Goal: Information Seeking & Learning: Check status

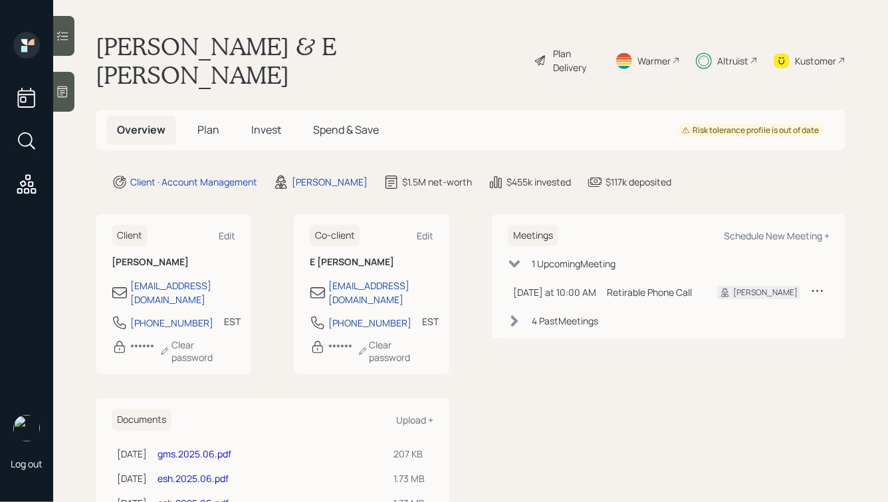
click at [138, 122] on span "Overview" at bounding box center [141, 129] width 49 height 15
click at [261, 116] on h5 "Invest" at bounding box center [266, 130] width 51 height 29
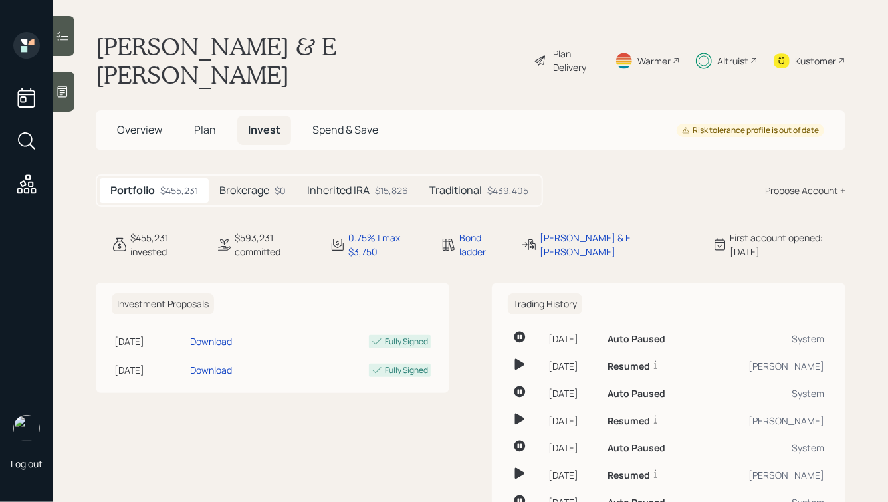
click at [493, 184] on div "$439,405" at bounding box center [507, 191] width 41 height 14
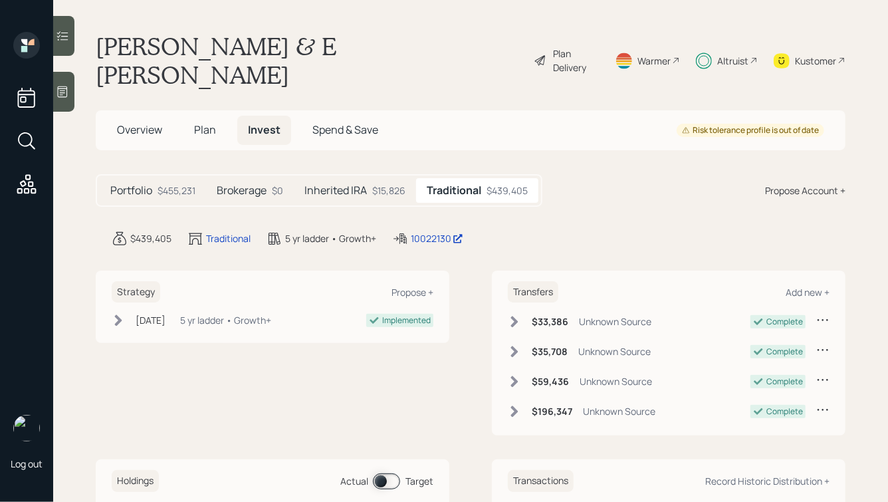
click at [203, 122] on span "Plan" at bounding box center [205, 129] width 22 height 15
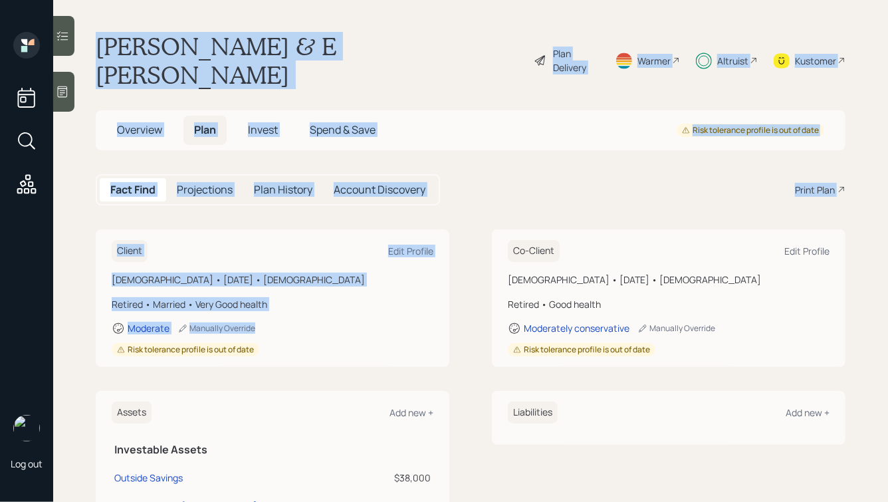
drag, startPoint x: 93, startPoint y: 43, endPoint x: 407, endPoint y: 307, distance: 410.1
click at [407, 307] on main "[PERSON_NAME] & E [PERSON_NAME] Plan Delivery Warmer Altruist Kustomer Overview…" at bounding box center [470, 251] width 835 height 502
click at [444, 317] on div "Client Edit Profile [DEMOGRAPHIC_DATA] • [DATE] • [DEMOGRAPHIC_DATA] Retired • …" at bounding box center [273, 298] width 354 height 138
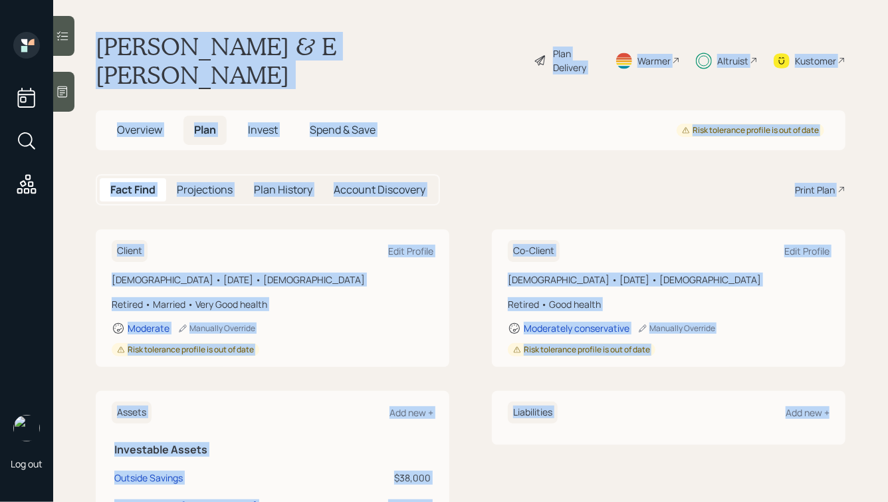
drag, startPoint x: 92, startPoint y: 29, endPoint x: 745, endPoint y: 465, distance: 784.7
click at [745, 465] on main "[PERSON_NAME] & E [PERSON_NAME] Plan Delivery Warmer Altruist Kustomer Overview…" at bounding box center [470, 251] width 835 height 502
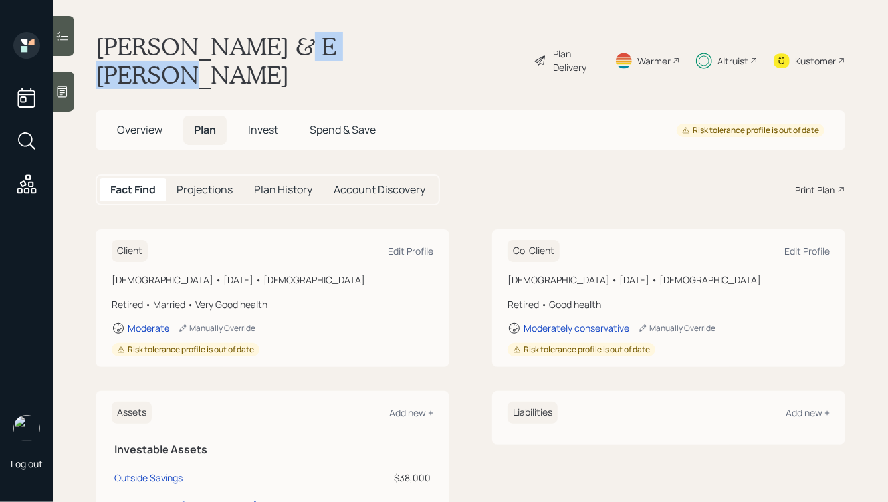
drag, startPoint x: 279, startPoint y: 47, endPoint x: 401, endPoint y: 47, distance: 121.7
click at [401, 47] on div "[PERSON_NAME] & E [PERSON_NAME] Plan Delivery Warmer Altruist Kustomer" at bounding box center [471, 60] width 750 height 57
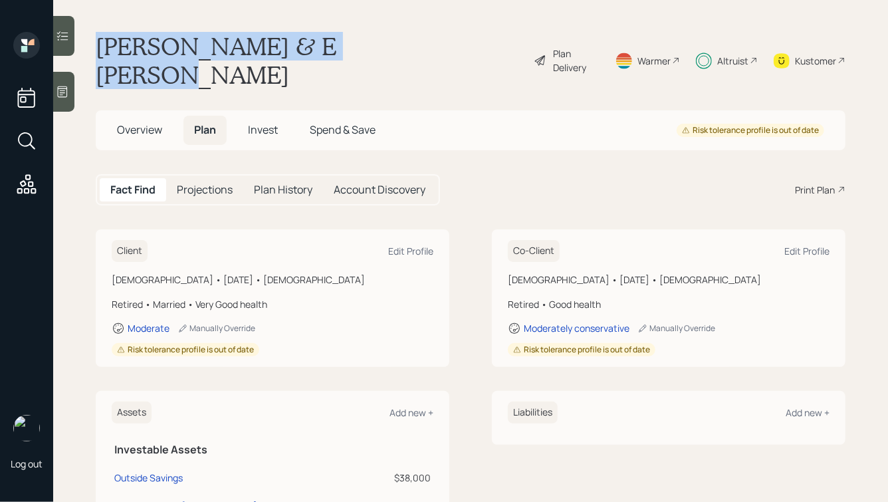
drag, startPoint x: 400, startPoint y: 48, endPoint x: 57, endPoint y: 45, distance: 343.1
click at [57, 45] on div "Log out [PERSON_NAME] & E [PERSON_NAME] Plan Delivery Warmer Altruist Kustomer …" at bounding box center [444, 251] width 888 height 502
click at [174, 46] on h1 "[PERSON_NAME] & E [PERSON_NAME]" at bounding box center [310, 60] width 428 height 57
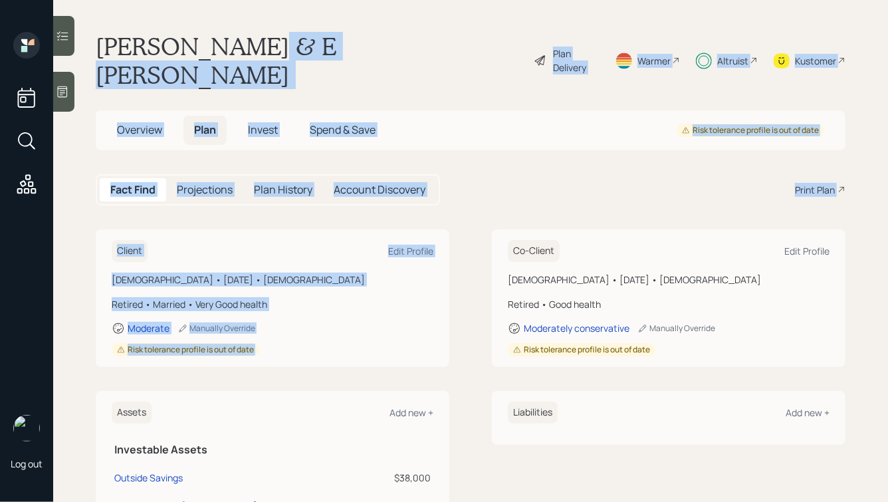
drag, startPoint x: 518, startPoint y: 177, endPoint x: 253, endPoint y: 43, distance: 297.4
click at [253, 43] on main "[PERSON_NAME] & E [PERSON_NAME] Plan Delivery Warmer Altruist Kustomer Overview…" at bounding box center [470, 251] width 835 height 502
click at [253, 43] on h1 "[PERSON_NAME] & E [PERSON_NAME]" at bounding box center [310, 60] width 428 height 57
